Goal: Information Seeking & Learning: Learn about a topic

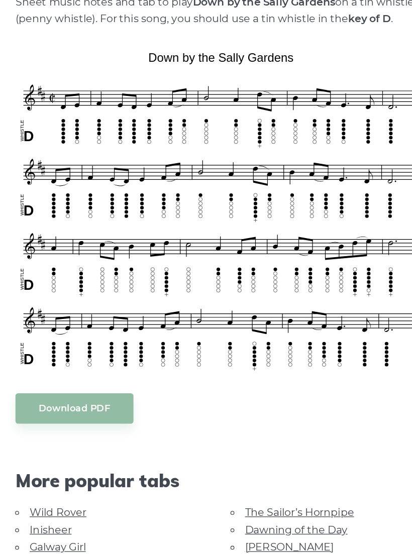
scroll to position [168, 0]
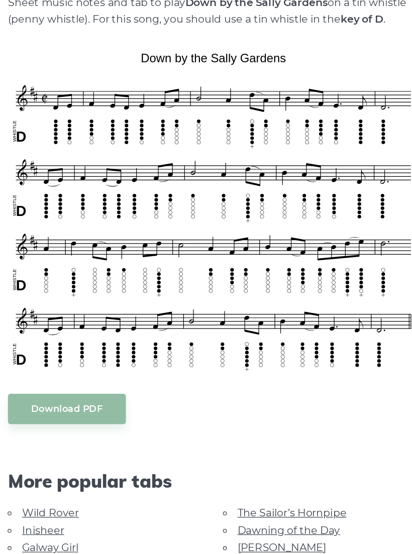
click at [320, 392] on div "Download PDF" at bounding box center [206, 404] width 320 height 24
click at [46, 216] on img at bounding box center [206, 249] width 320 height 255
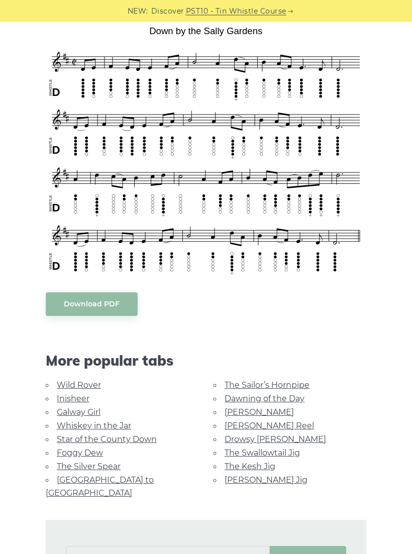
scroll to position [268, 0]
click at [58, 409] on link "Galway Girl" at bounding box center [79, 412] width 44 height 10
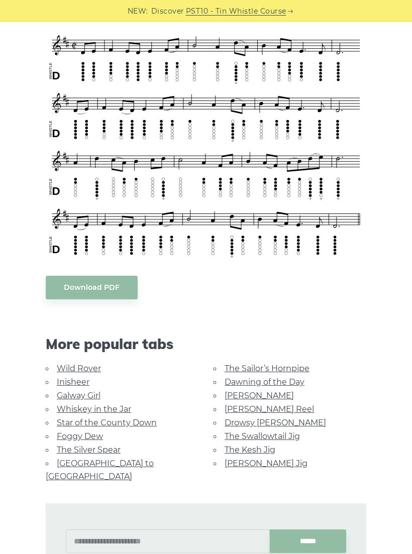
click at [19, 45] on div "Sheet music notes and tab to play Down by the Sally Gardens on a tin whistle (p…" at bounding box center [206, 381] width 376 height 834
click at [70, 406] on link "Whiskey in the Jar" at bounding box center [94, 409] width 74 height 10
click at [59, 431] on link "Foggy Dew" at bounding box center [80, 436] width 46 height 10
click at [67, 445] on link "The Silver Spear" at bounding box center [89, 450] width 64 height 10
click at [245, 363] on link "The Sailor’s Hornpipe" at bounding box center [266, 368] width 85 height 10
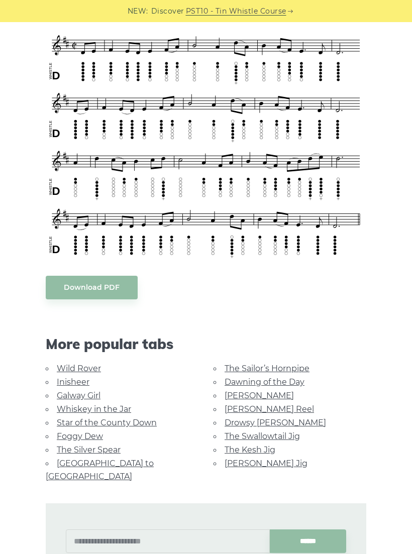
click at [236, 382] on link "Dawning of the Day" at bounding box center [264, 382] width 80 height 10
click at [229, 384] on link "Dawning of the Day" at bounding box center [264, 382] width 80 height 10
click at [235, 392] on link "[PERSON_NAME]" at bounding box center [258, 396] width 69 height 10
click at [234, 406] on link "[PERSON_NAME] Reel" at bounding box center [268, 409] width 89 height 10
click at [237, 418] on link "Drowsy [PERSON_NAME]" at bounding box center [274, 423] width 101 height 10
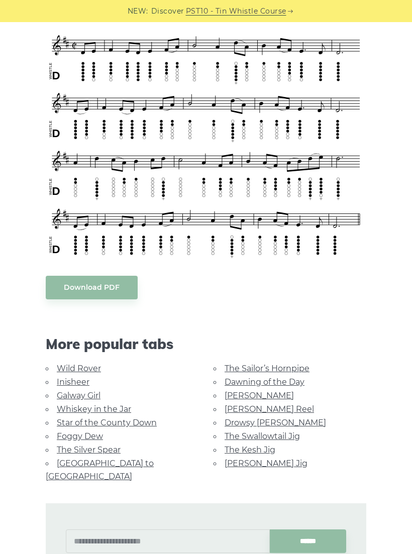
click at [247, 431] on link "The Swallowtail Jig" at bounding box center [261, 436] width 75 height 10
click at [234, 445] on link "The Kesh Jig" at bounding box center [249, 450] width 51 height 10
click at [247, 458] on link "[PERSON_NAME] Jig" at bounding box center [265, 463] width 83 height 10
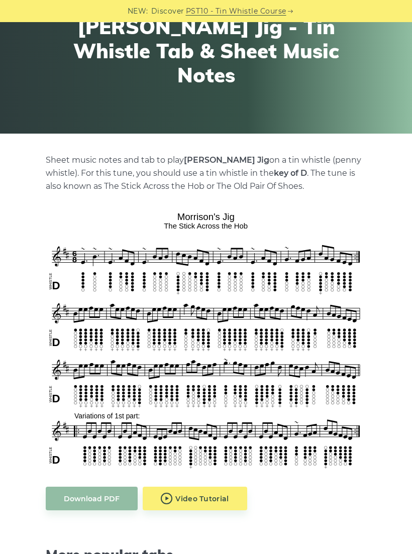
scroll to position [94, 0]
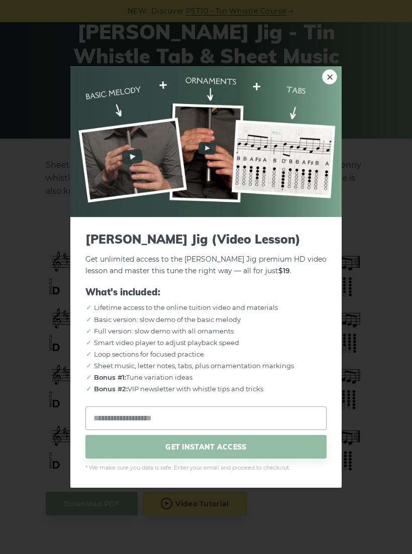
click at [17, 358] on div "× Morrison’s Jig (Video Lesson) Get unlimited access to the Morrison’s Jig prem…" at bounding box center [206, 277] width 412 height 554
click at [12, 360] on div "× Morrison’s Jig (Video Lesson) Get unlimited access to the Morrison’s Jig prem…" at bounding box center [206, 277] width 412 height 554
click at [335, 80] on link "×" at bounding box center [329, 76] width 15 height 15
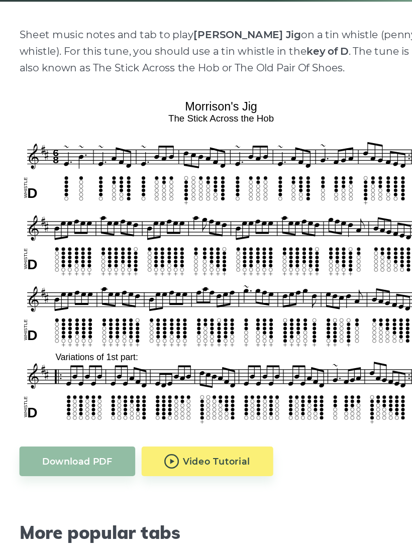
scroll to position [130, 0]
